Goal: Task Accomplishment & Management: Manage account settings

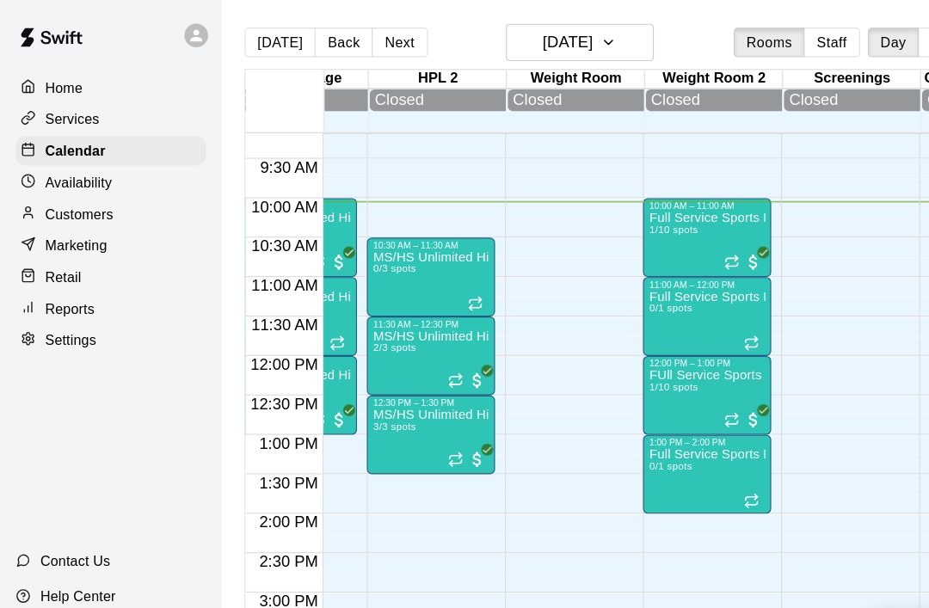
click at [636, 228] on icon "Recurring event" at bounding box center [638, 226] width 10 height 3
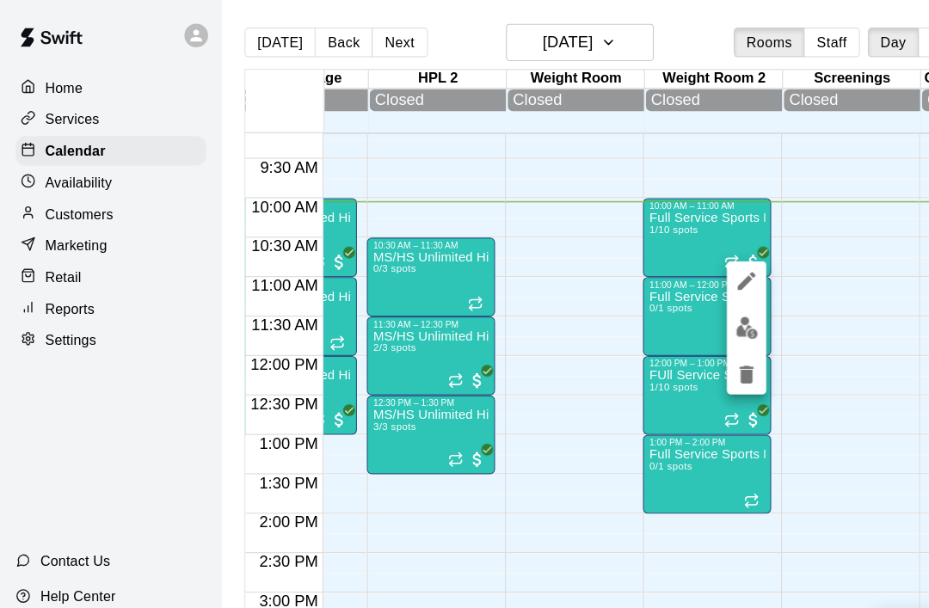
click at [656, 283] on img "edit" at bounding box center [652, 286] width 20 height 20
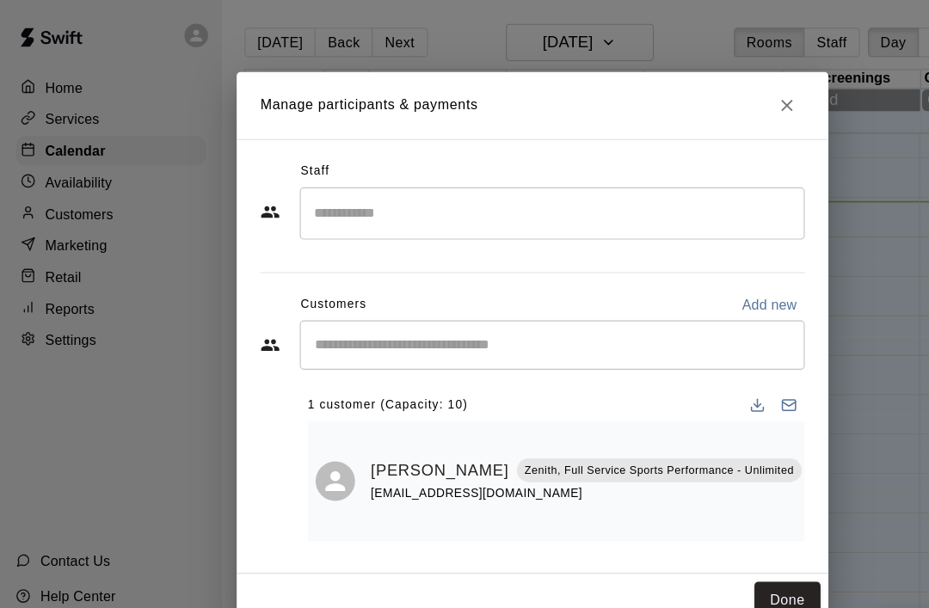
click at [688, 97] on icon "Close" at bounding box center [686, 92] width 10 height 10
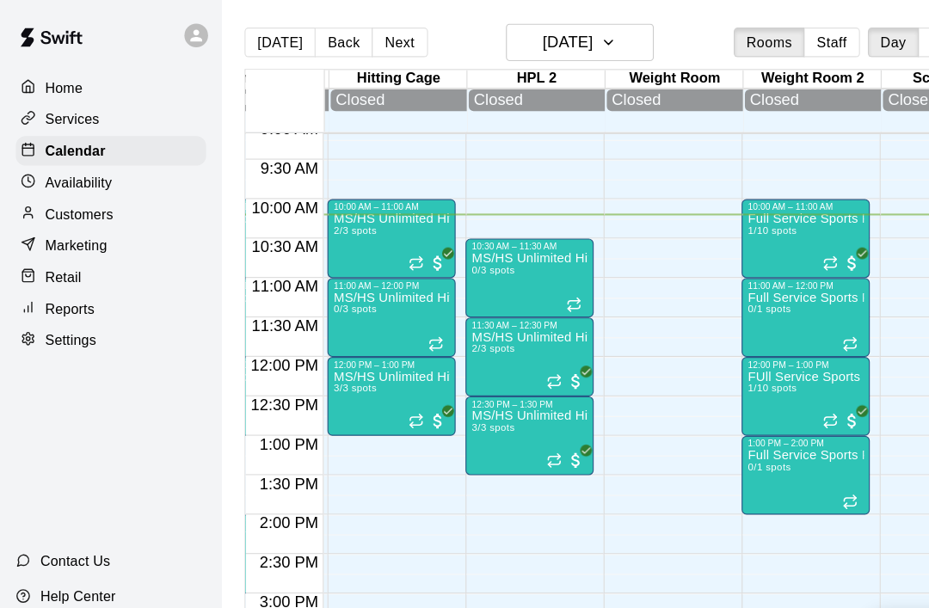
scroll to position [0, 589]
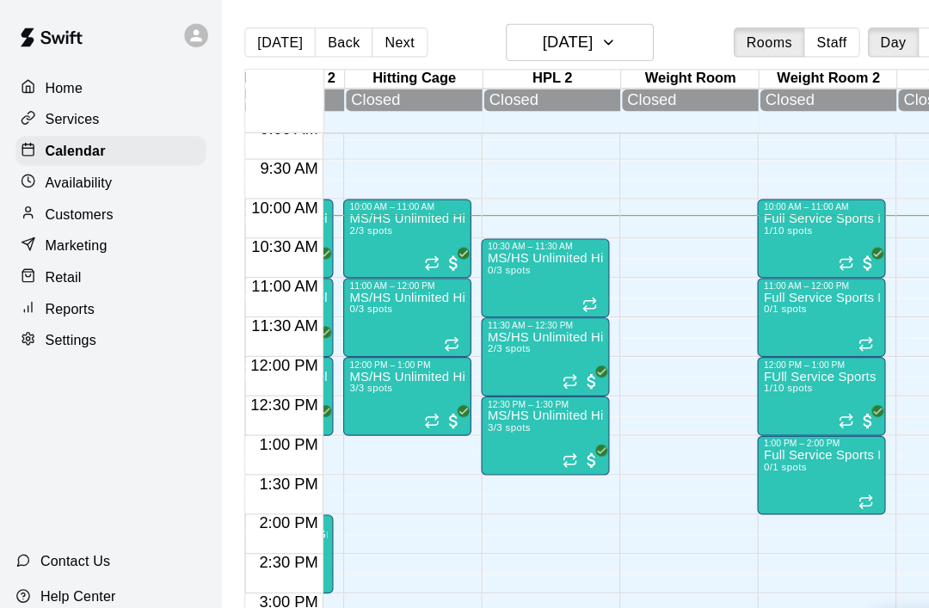
click at [500, 399] on icon "Recurring event" at bounding box center [497, 402] width 14 height 14
click at [511, 453] on img "edit" at bounding box center [509, 456] width 20 height 20
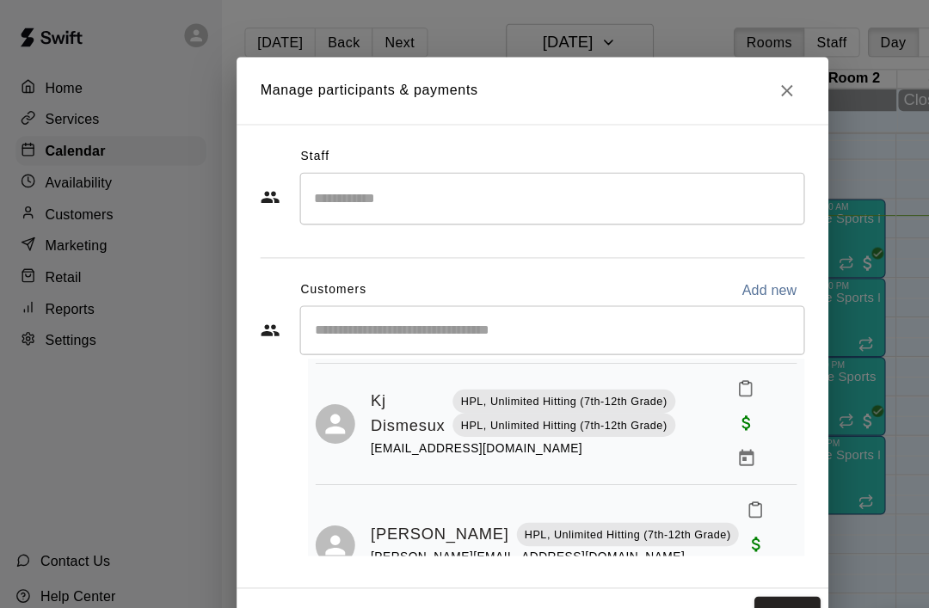
scroll to position [234, 0]
click at [707, 526] on button "Done" at bounding box center [687, 536] width 58 height 32
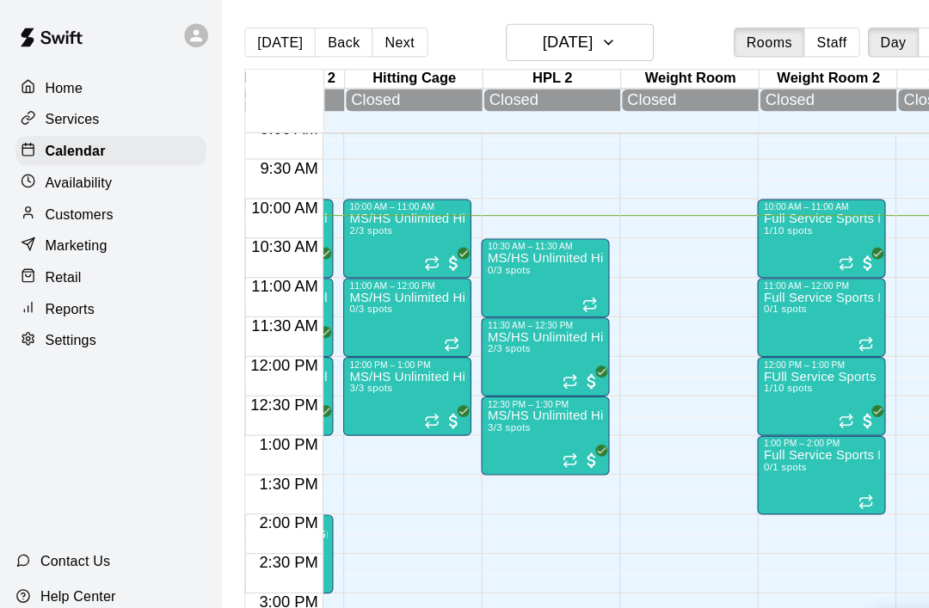
click at [379, 372] on icon "Recurring event" at bounding box center [377, 367] width 14 height 14
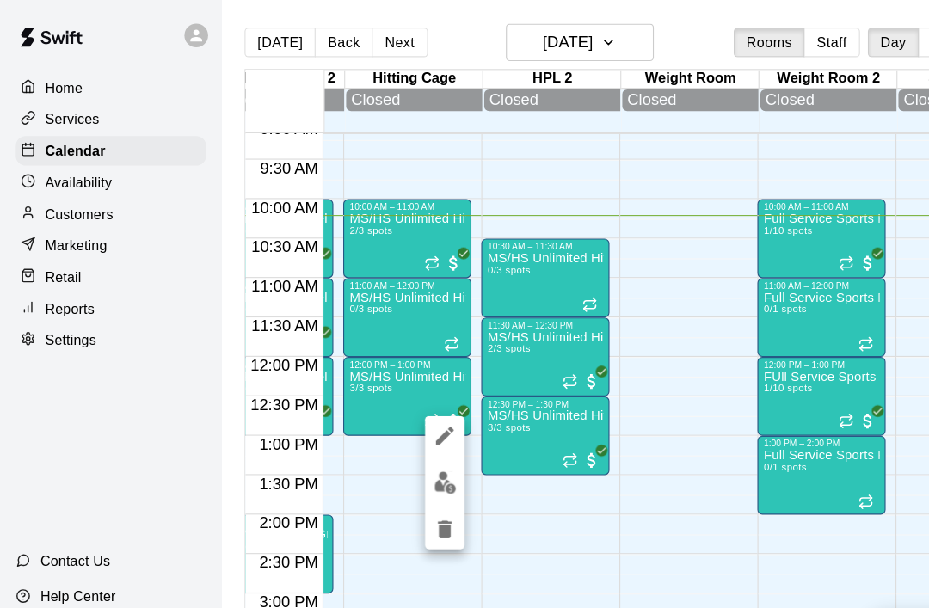
click at [387, 421] on img "edit" at bounding box center [388, 421] width 20 height 20
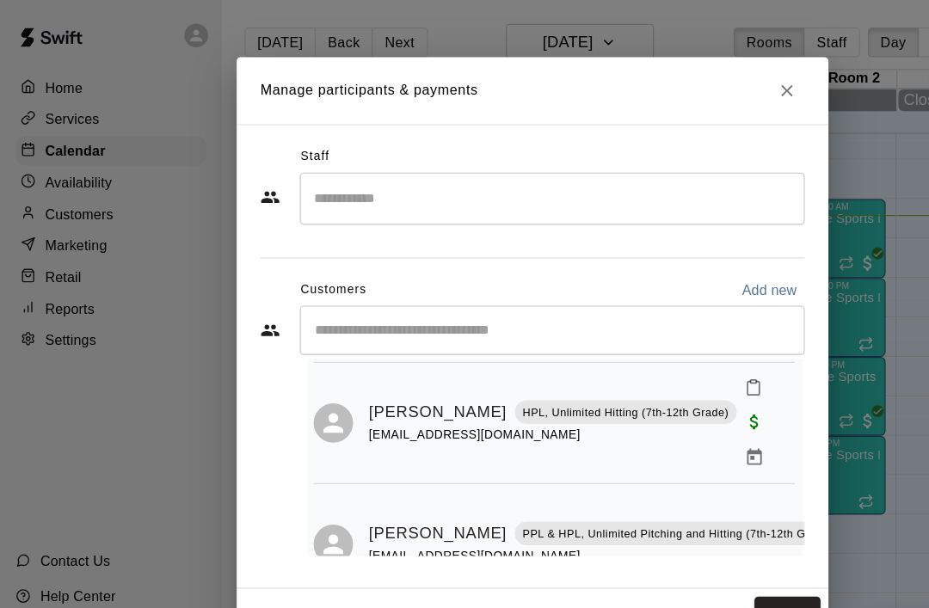
scroll to position [142, 2]
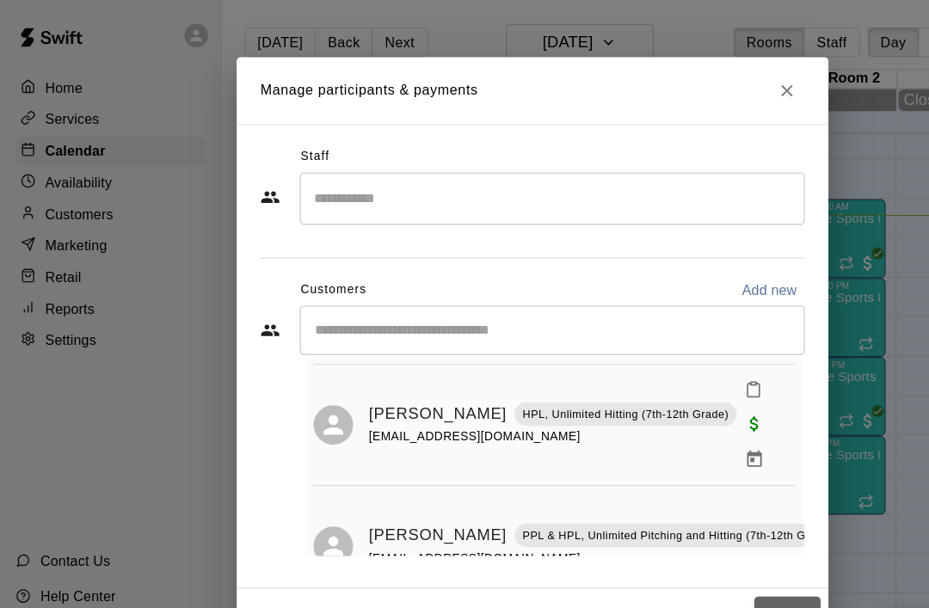
click at [704, 525] on button "Done" at bounding box center [687, 536] width 58 height 32
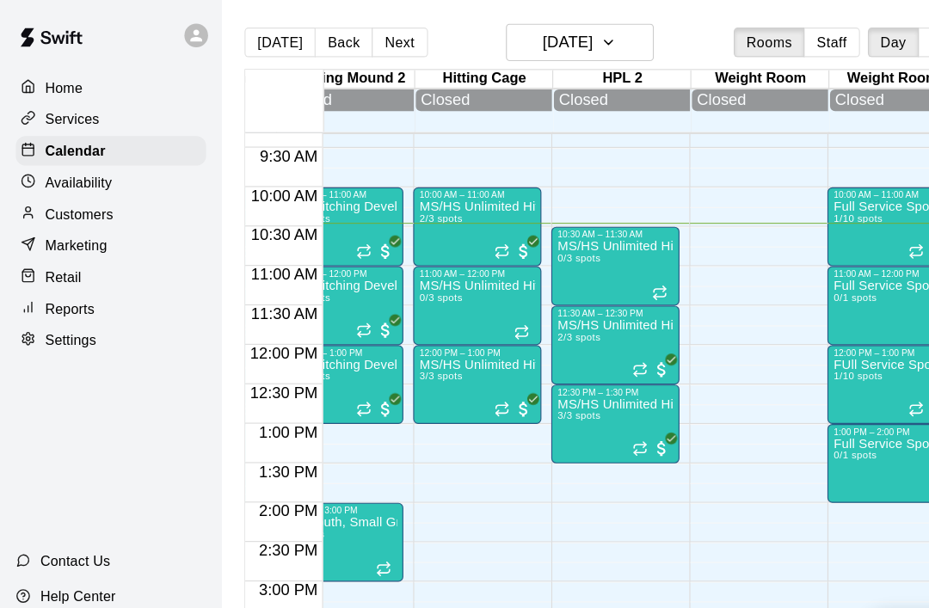
scroll to position [0, 521]
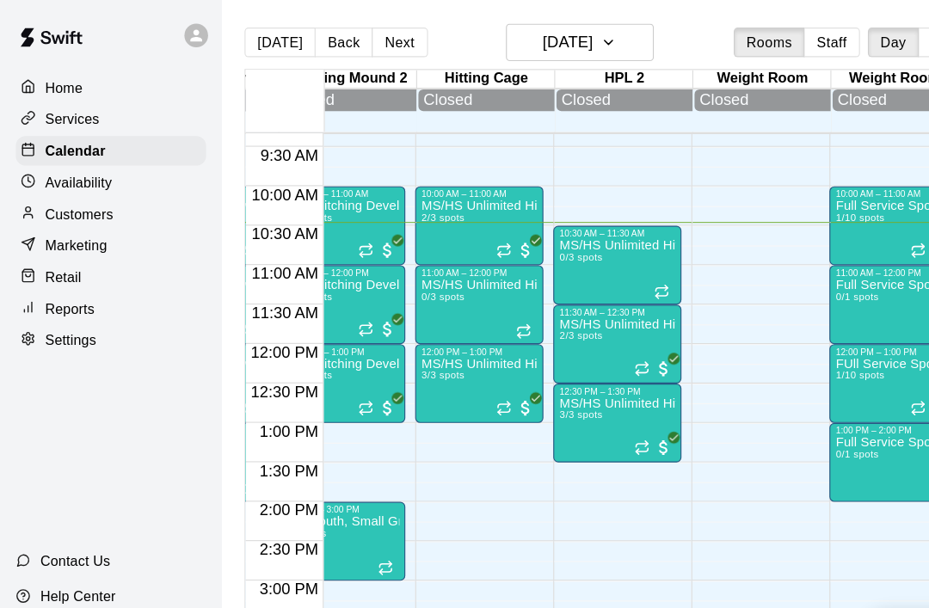
click at [562, 322] on icon "Recurring event" at bounding box center [560, 322] width 14 height 14
click at [575, 379] on img "edit" at bounding box center [572, 376] width 20 height 20
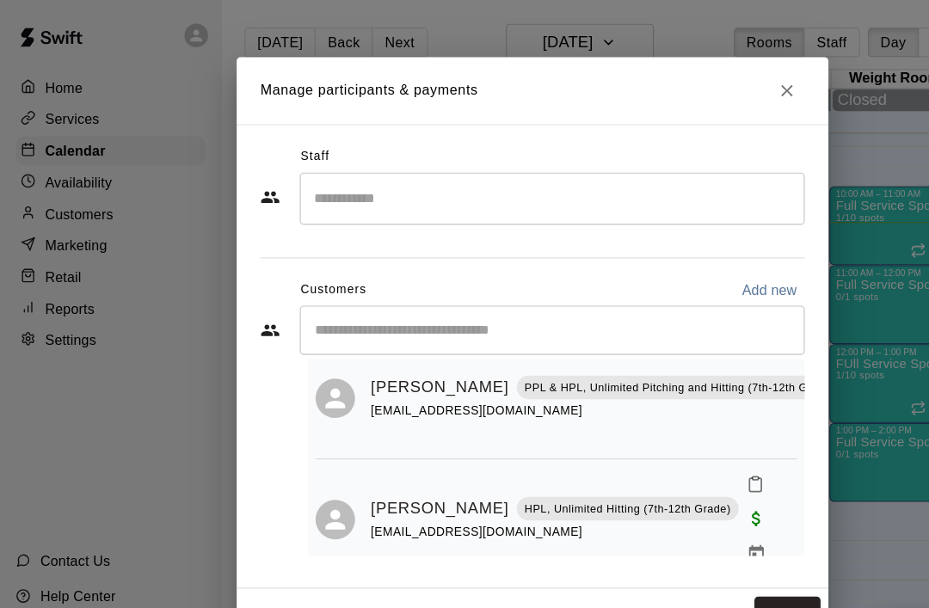
scroll to position [58, 0]
click at [691, 524] on button "Done" at bounding box center [687, 536] width 58 height 32
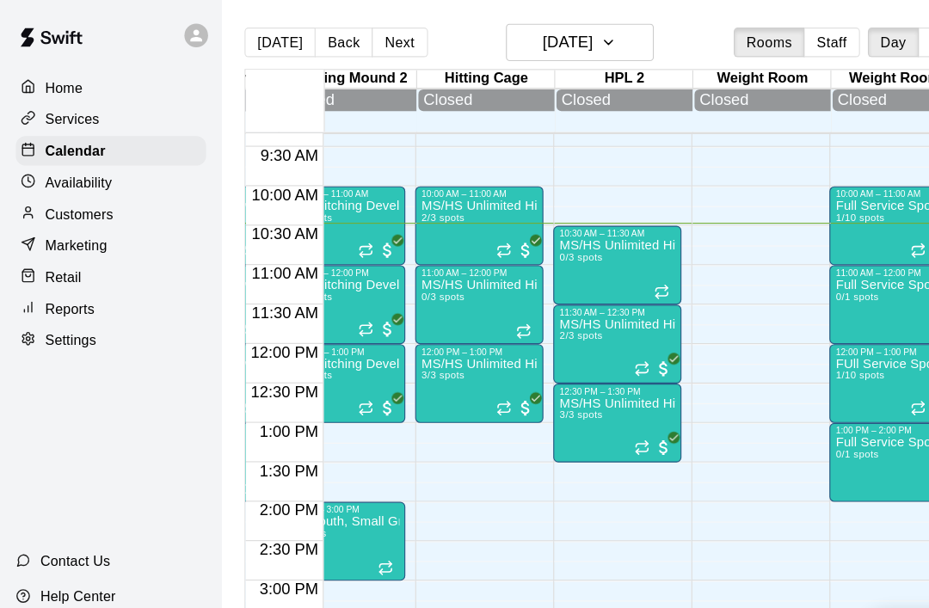
click at [445, 363] on icon "Recurring event" at bounding box center [440, 356] width 14 height 14
click at [456, 409] on img "edit" at bounding box center [451, 410] width 20 height 20
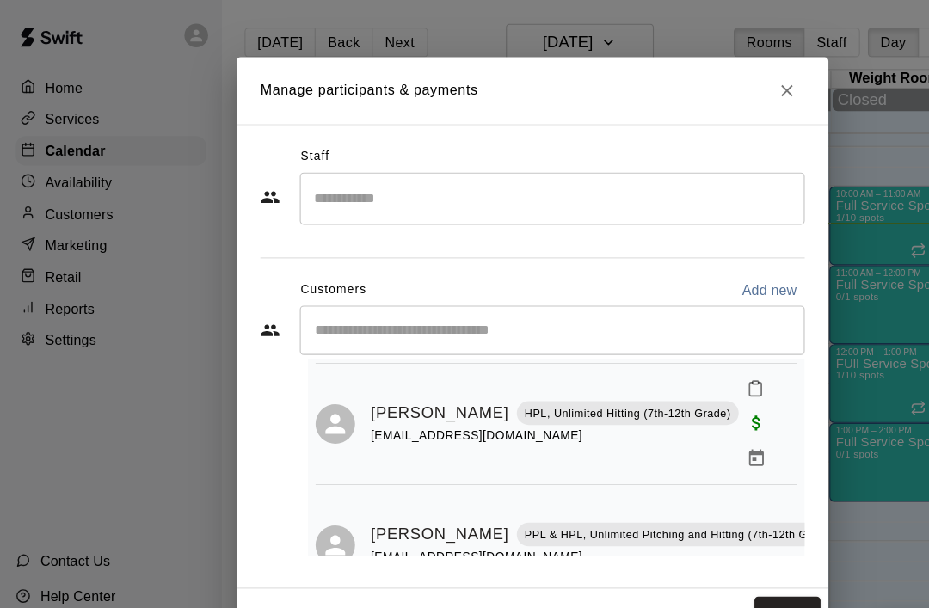
scroll to position [142, 0]
click at [692, 526] on button "Done" at bounding box center [687, 536] width 58 height 32
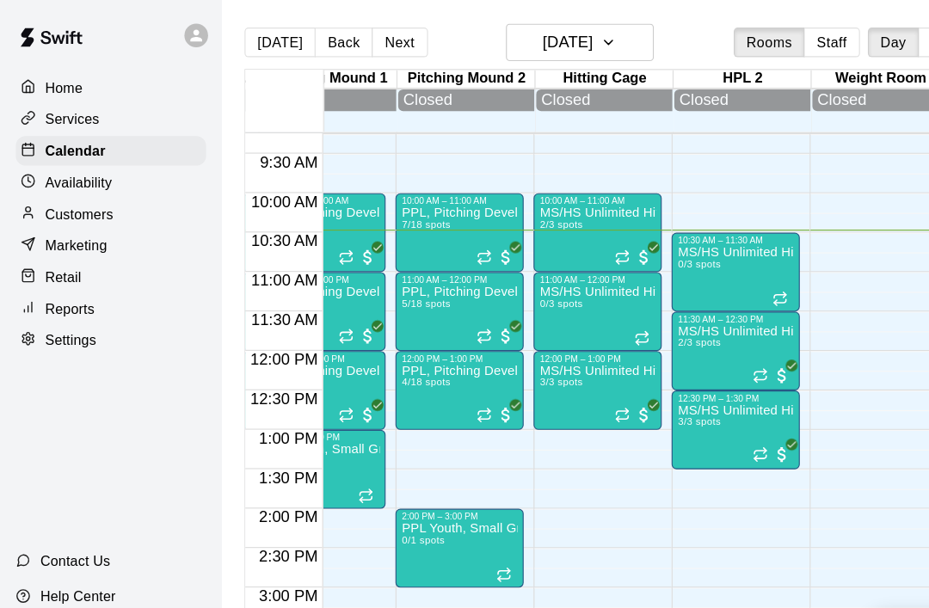
scroll to position [638, 418]
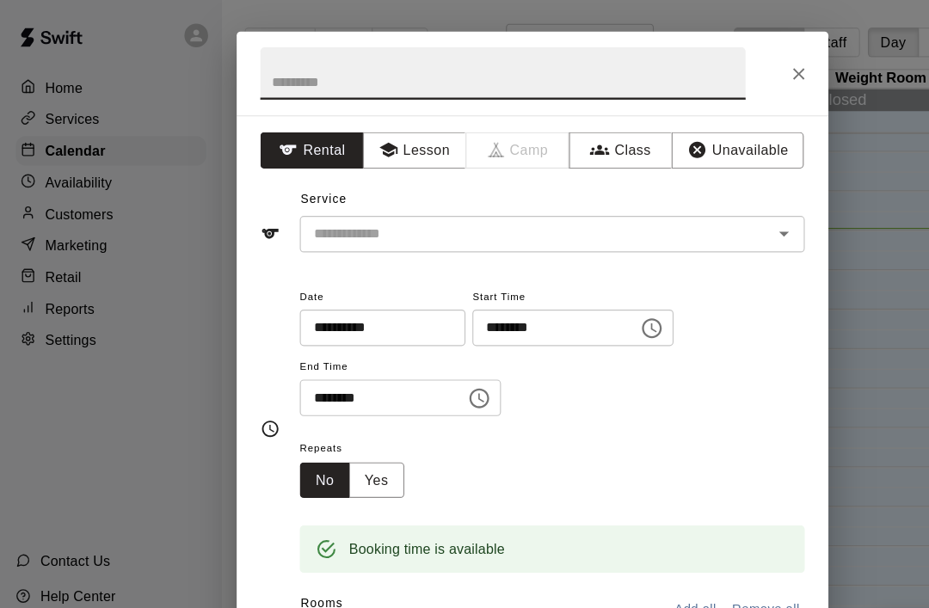
click at [699, 65] on icon "Close" at bounding box center [696, 64] width 17 height 17
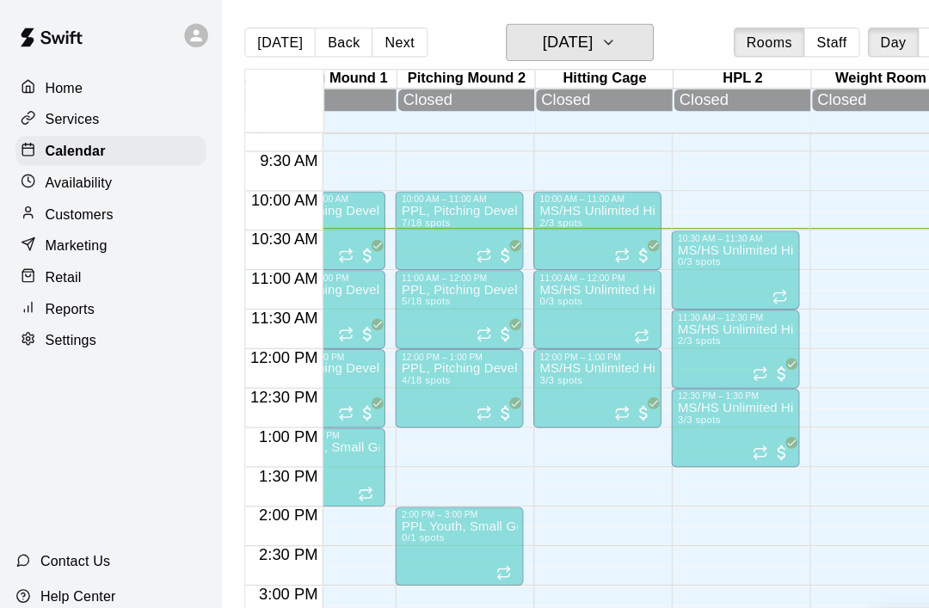
click at [506, 43] on h6 "[DATE]" at bounding box center [495, 37] width 44 height 24
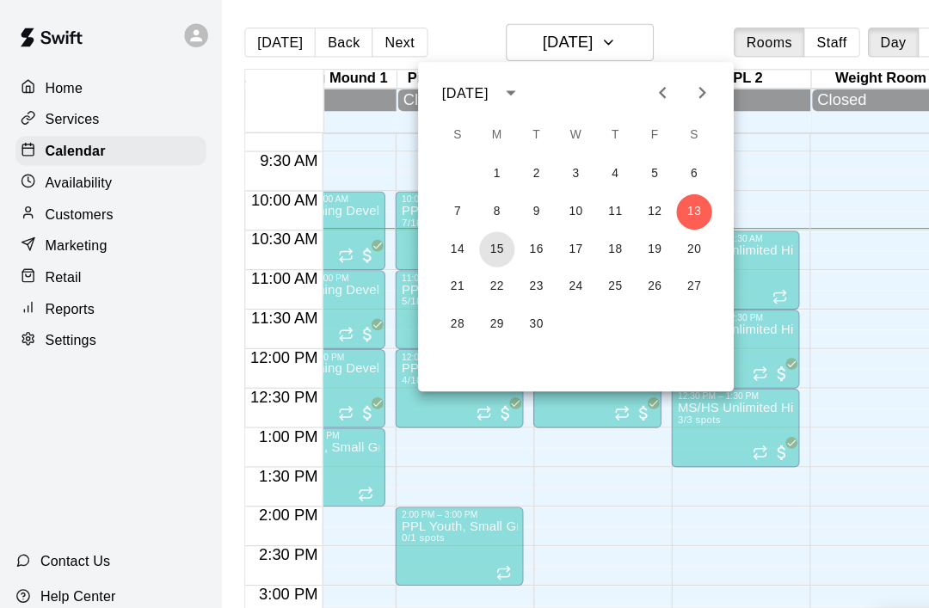
click at [440, 226] on button "15" at bounding box center [433, 217] width 31 height 31
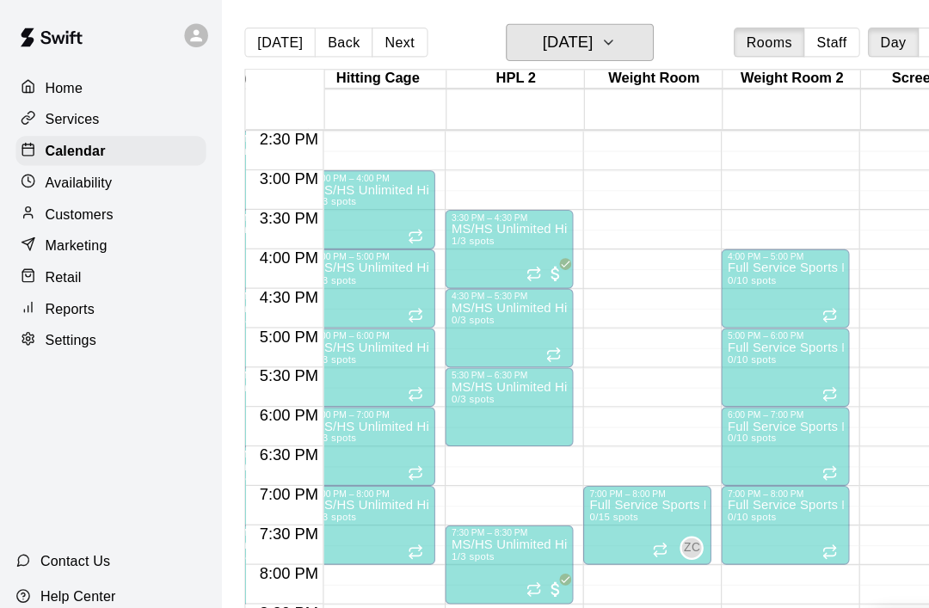
scroll to position [0, 614]
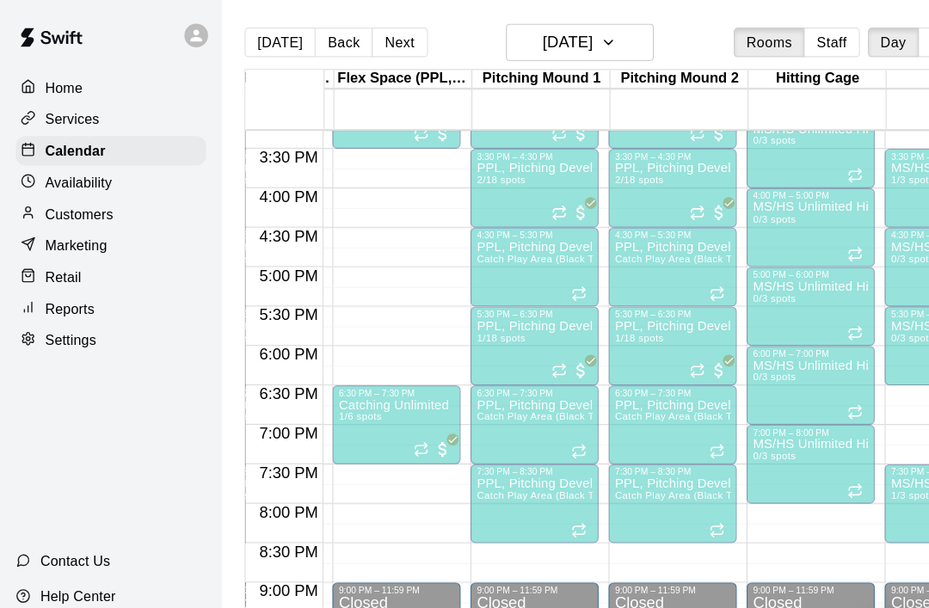
click at [366, 393] on icon "Recurring event" at bounding box center [367, 392] width 14 height 14
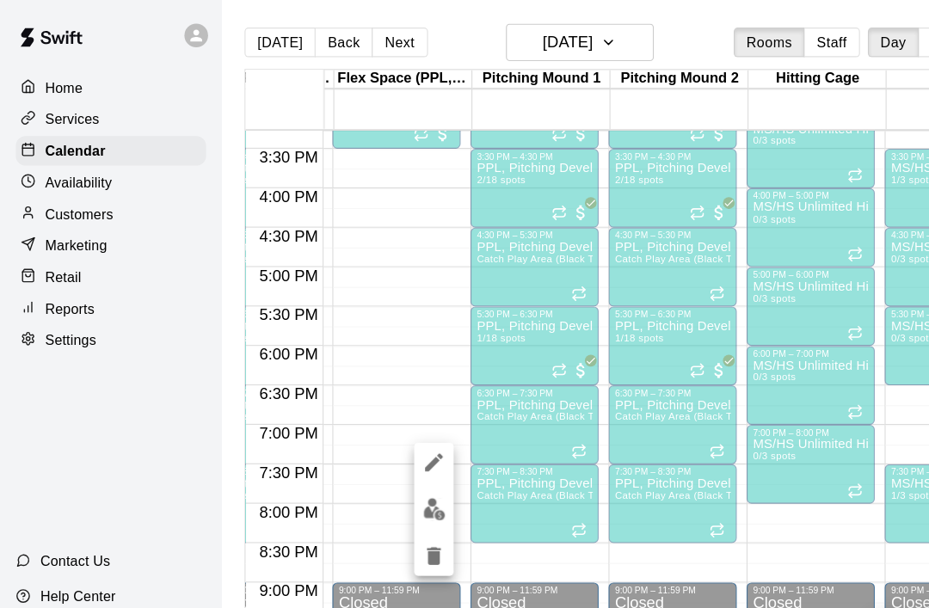
click at [381, 453] on img "edit" at bounding box center [379, 444] width 20 height 20
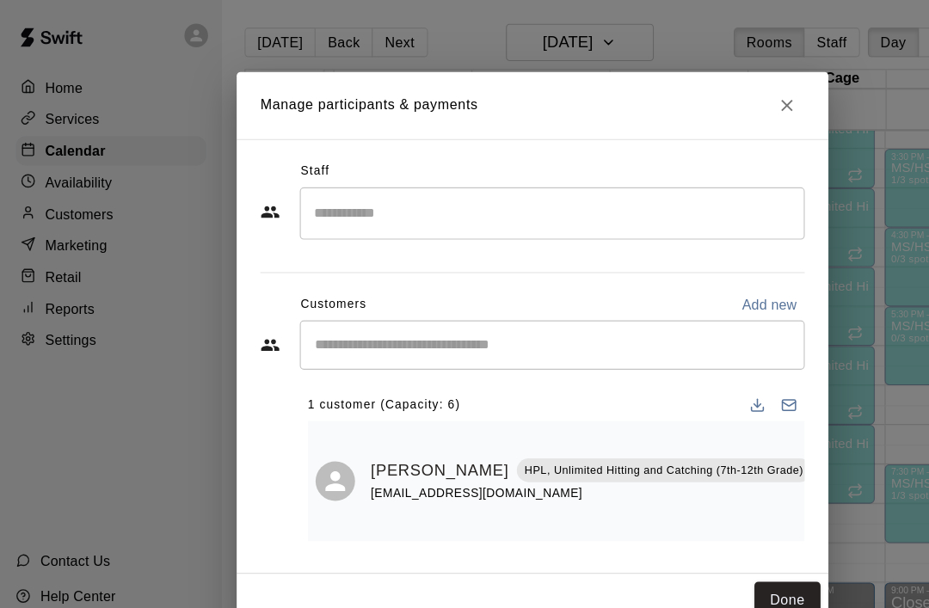
click at [691, 526] on button "Done" at bounding box center [687, 523] width 58 height 32
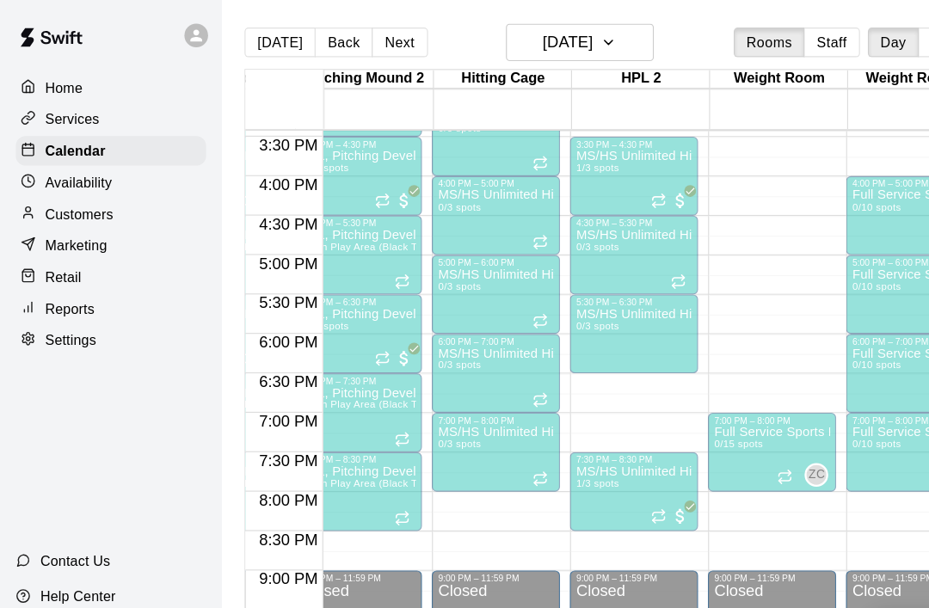
click at [575, 445] on icon "Recurring event" at bounding box center [575, 451] width 14 height 14
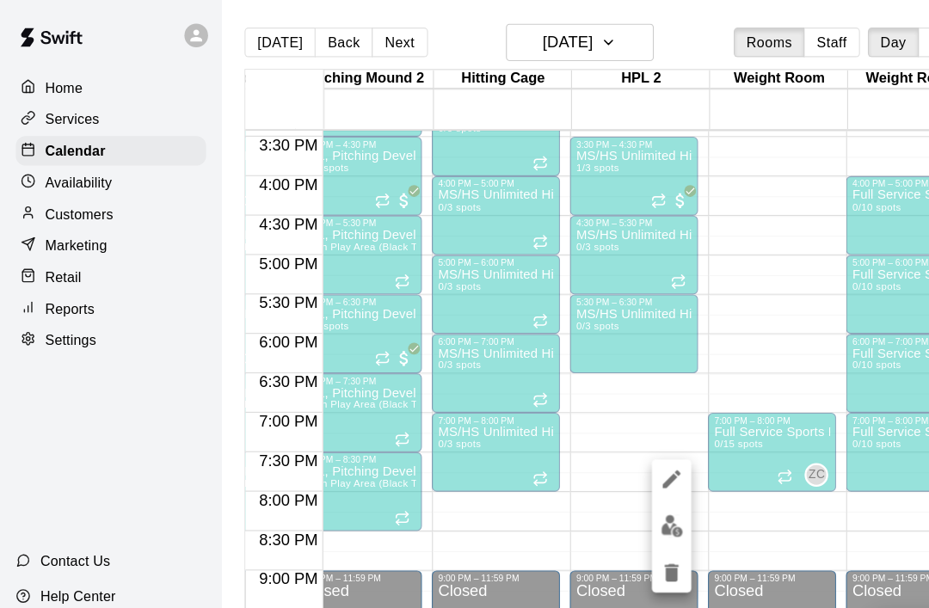
click at [593, 466] on img "edit" at bounding box center [586, 459] width 20 height 20
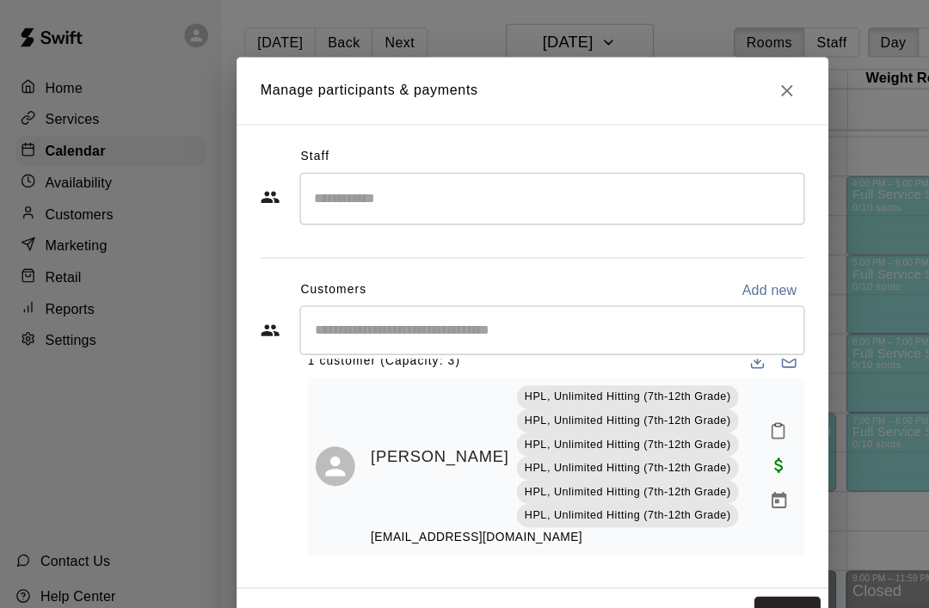
click at [693, 526] on button "Done" at bounding box center [687, 536] width 58 height 32
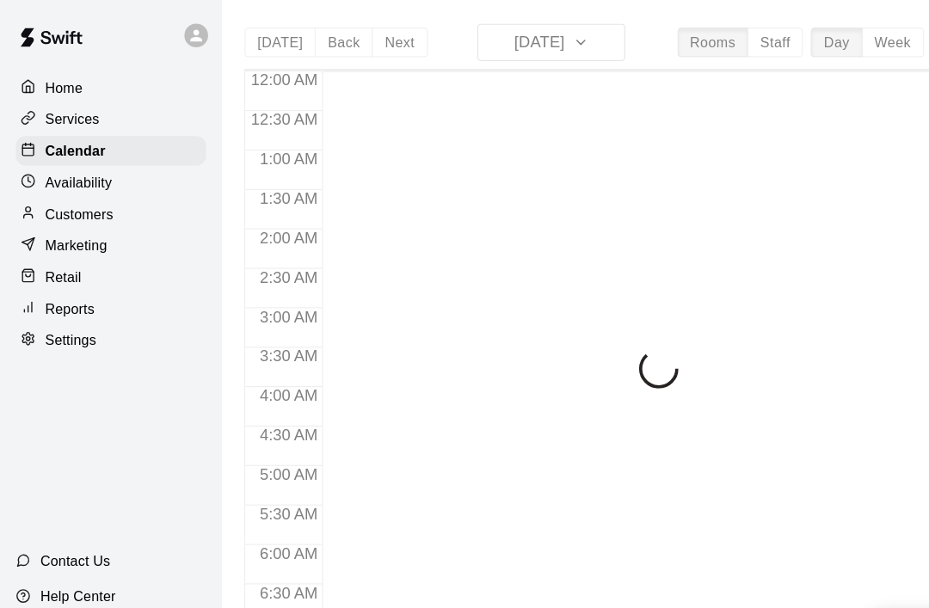
scroll to position [722, 0]
